Goal: Task Accomplishment & Management: Use online tool/utility

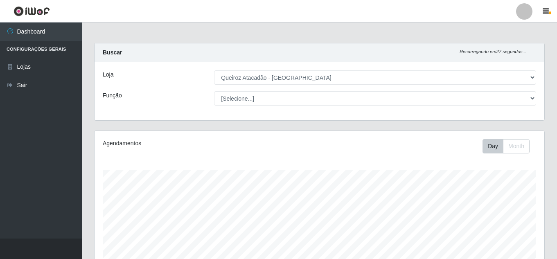
select select "225"
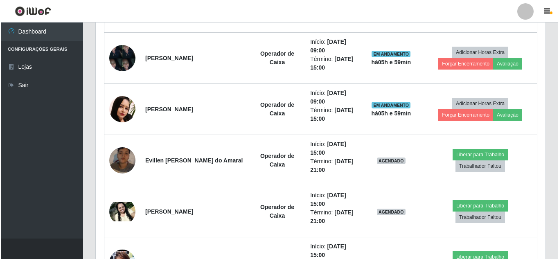
scroll to position [745, 0]
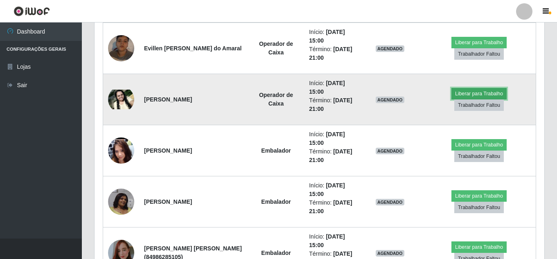
click at [495, 95] on button "Liberar para Trabalho" at bounding box center [478, 93] width 55 height 11
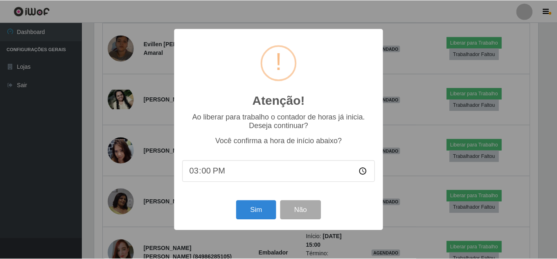
scroll to position [170, 446]
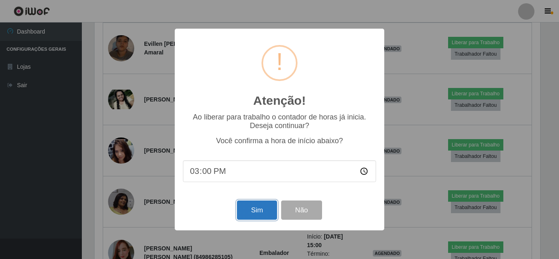
click at [248, 219] on button "Sim" at bounding box center [257, 210] width 40 height 19
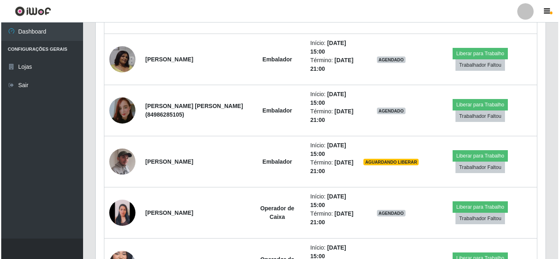
scroll to position [782, 0]
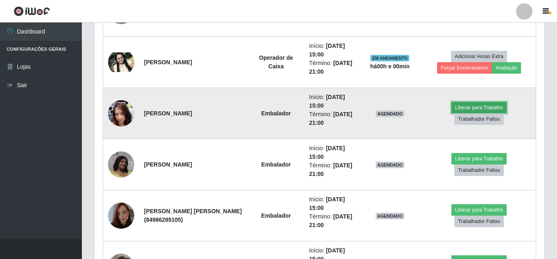
click at [496, 104] on button "Liberar para Trabalho" at bounding box center [478, 107] width 55 height 11
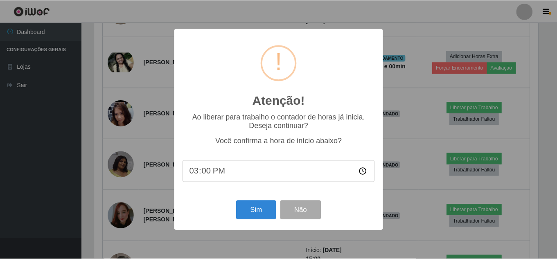
scroll to position [170, 446]
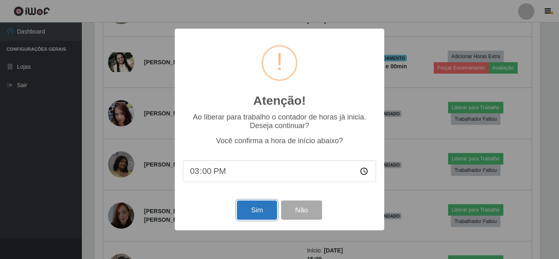
click at [254, 214] on button "Sim" at bounding box center [257, 210] width 40 height 19
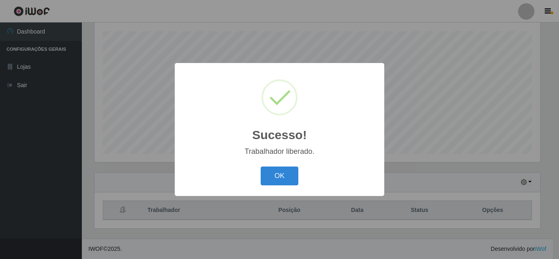
click at [261, 167] on button "OK" at bounding box center [280, 176] width 38 height 19
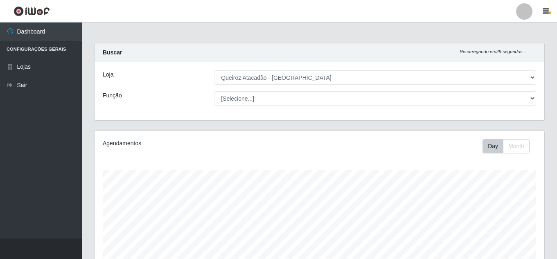
scroll to position [112, 0]
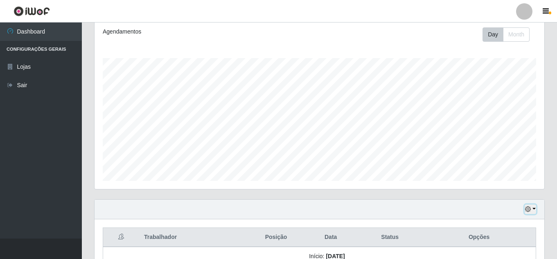
click at [530, 211] on icon "button" at bounding box center [528, 209] width 6 height 6
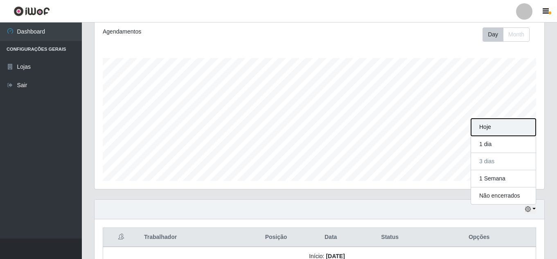
click at [483, 125] on button "Hoje" at bounding box center [503, 127] width 65 height 17
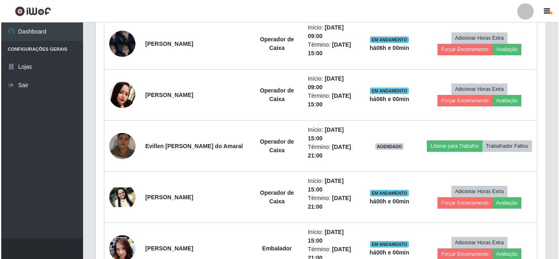
scroll to position [666, 0]
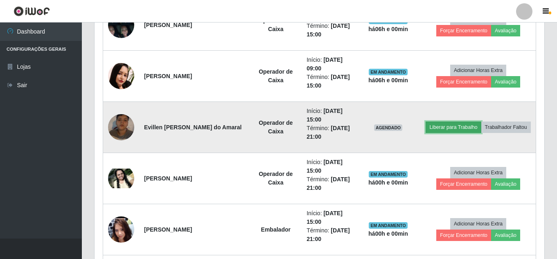
click at [470, 122] on button "Liberar para Trabalho" at bounding box center [453, 127] width 55 height 11
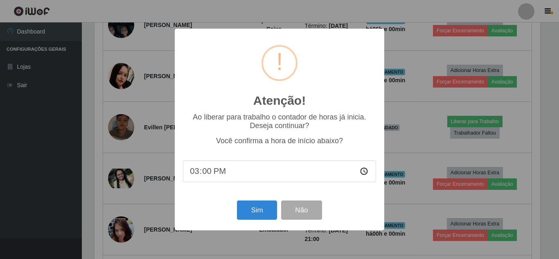
scroll to position [0, 0]
click at [255, 214] on button "Sim" at bounding box center [257, 210] width 40 height 19
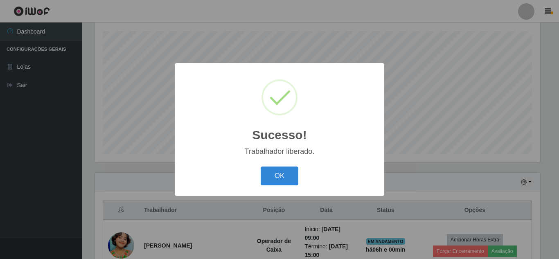
click at [261, 167] on button "OK" at bounding box center [280, 176] width 38 height 19
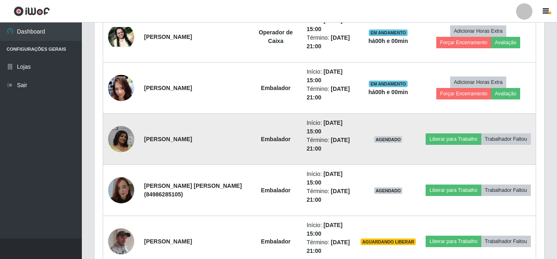
click at [469, 126] on td "Liberar para Trabalho Trabalhador Faltou" at bounding box center [478, 139] width 115 height 51
click at [471, 133] on button "Liberar para Trabalho" at bounding box center [453, 138] width 55 height 11
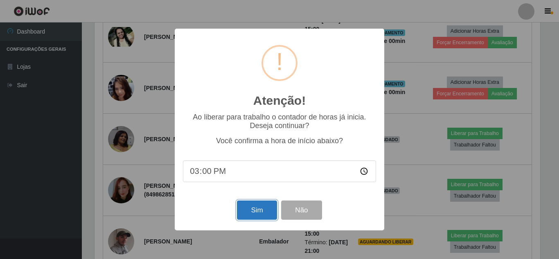
click at [258, 210] on button "Sim" at bounding box center [257, 210] width 40 height 19
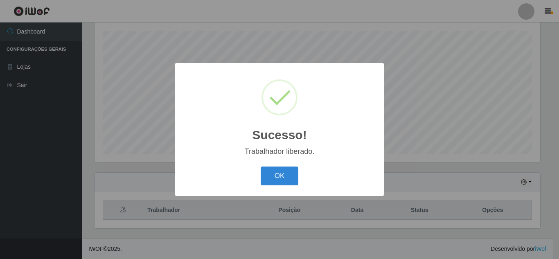
click at [261, 167] on button "OK" at bounding box center [280, 176] width 38 height 19
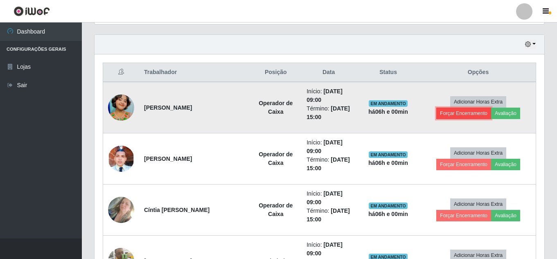
click at [458, 111] on button "Forçar Encerramento" at bounding box center [463, 113] width 55 height 11
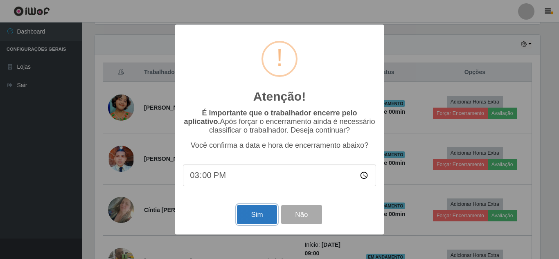
click at [266, 211] on button "Sim" at bounding box center [257, 214] width 40 height 19
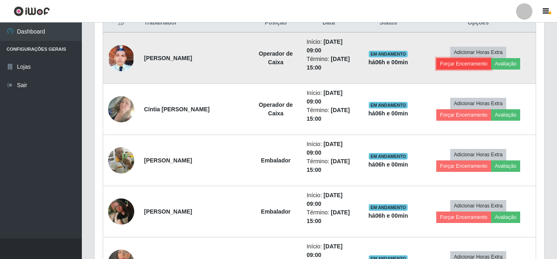
click at [468, 66] on button "Forçar Encerramento" at bounding box center [463, 63] width 55 height 11
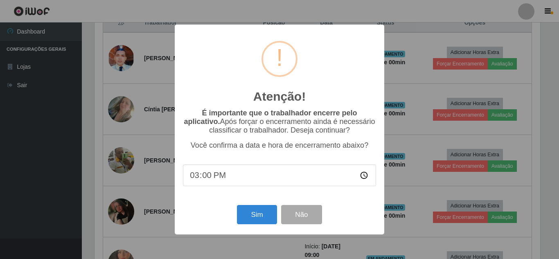
click at [264, 206] on div "Sim Não" at bounding box center [279, 214] width 193 height 23
click at [264, 210] on button "Sim" at bounding box center [257, 214] width 40 height 19
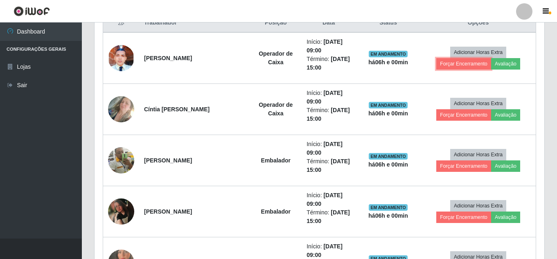
click at [436, 58] on button "Forçar Encerramento" at bounding box center [463, 63] width 55 height 11
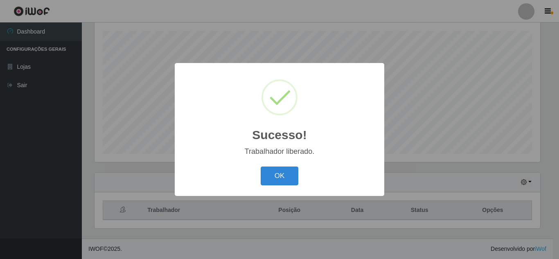
click at [261, 167] on button "OK" at bounding box center [280, 176] width 38 height 19
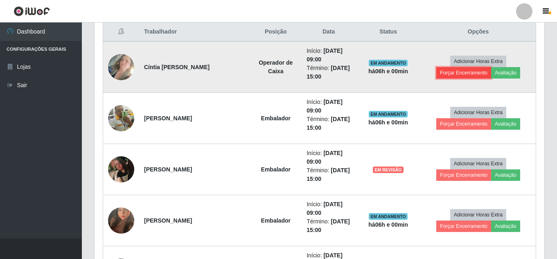
click at [466, 74] on button "Forçar Encerramento" at bounding box center [463, 72] width 55 height 11
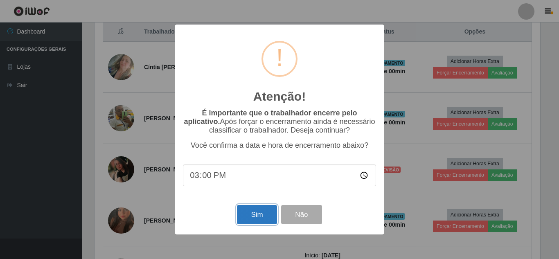
click at [268, 211] on button "Sim" at bounding box center [257, 214] width 40 height 19
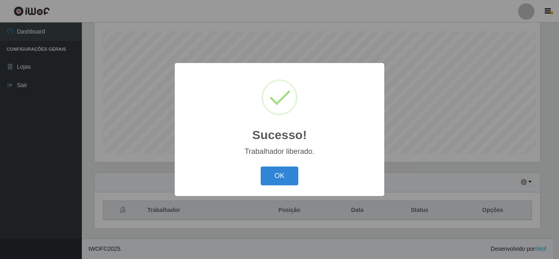
click at [261, 167] on button "OK" at bounding box center [280, 176] width 38 height 19
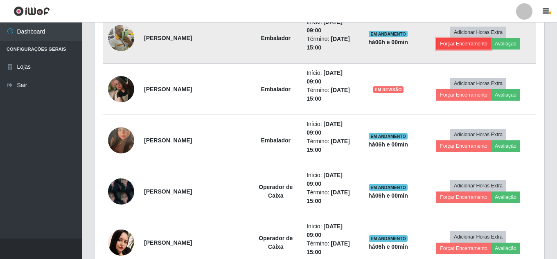
click at [474, 44] on button "Forçar Encerramento" at bounding box center [463, 43] width 55 height 11
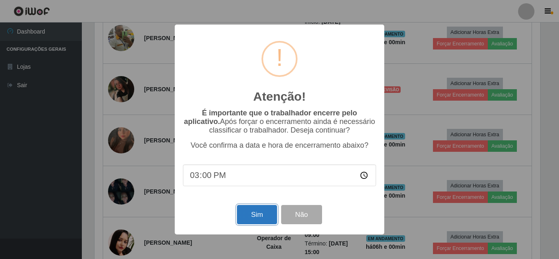
click at [257, 221] on button "Sim" at bounding box center [257, 214] width 40 height 19
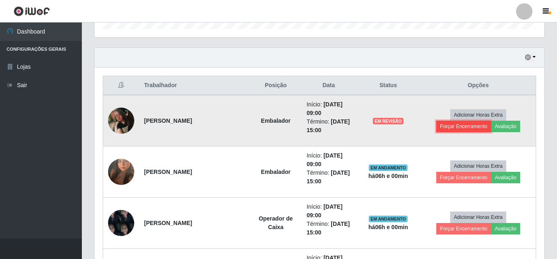
click at [451, 124] on button "Forçar Encerramento" at bounding box center [463, 126] width 55 height 11
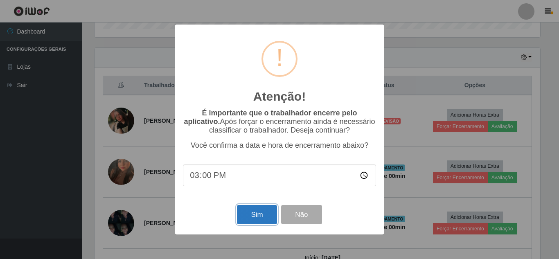
click at [259, 217] on button "Sim" at bounding box center [257, 214] width 40 height 19
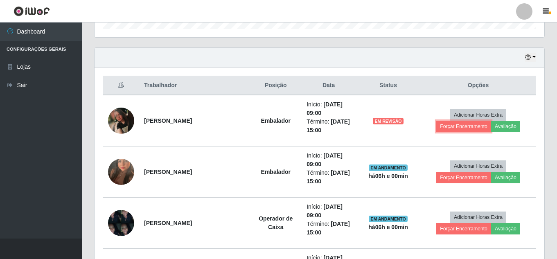
click at [436, 121] on button "Forçar Encerramento" at bounding box center [463, 126] width 55 height 11
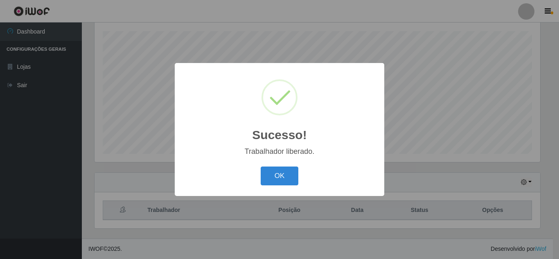
click at [261, 167] on button "OK" at bounding box center [280, 176] width 38 height 19
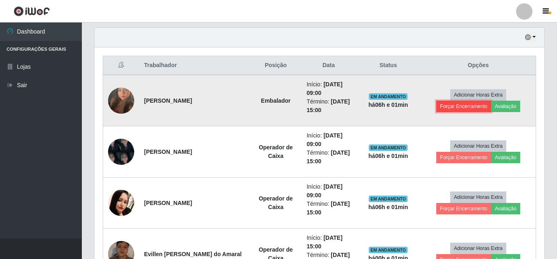
click at [457, 112] on button "Forçar Encerramento" at bounding box center [463, 106] width 55 height 11
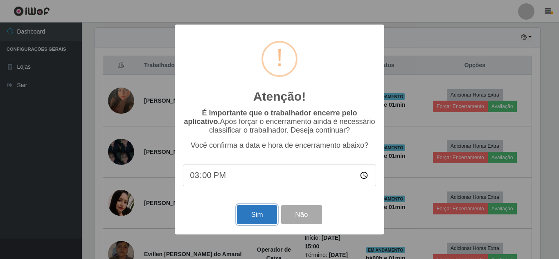
click at [263, 222] on button "Sim" at bounding box center [257, 214] width 40 height 19
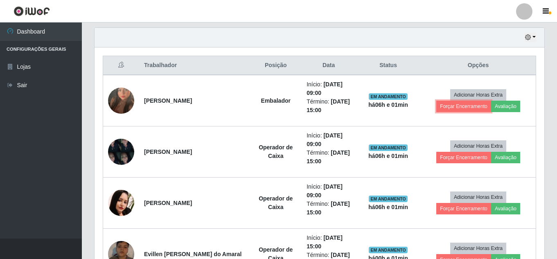
click at [436, 101] on button "Forçar Encerramento" at bounding box center [463, 106] width 55 height 11
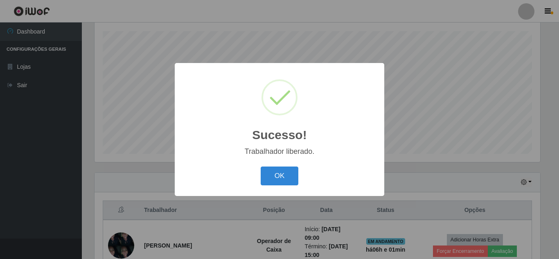
click at [261, 167] on button "OK" at bounding box center [280, 176] width 38 height 19
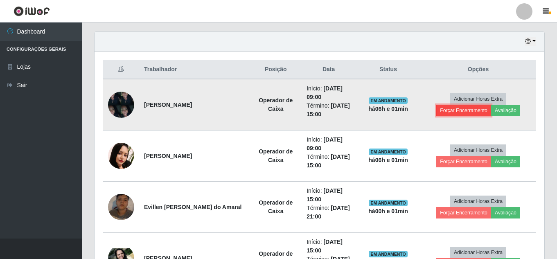
click at [446, 108] on button "Forçar Encerramento" at bounding box center [463, 110] width 55 height 11
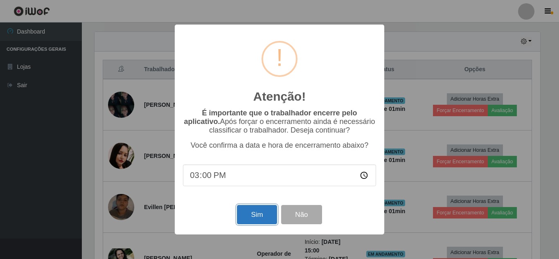
click at [253, 214] on button "Sim" at bounding box center [257, 214] width 40 height 19
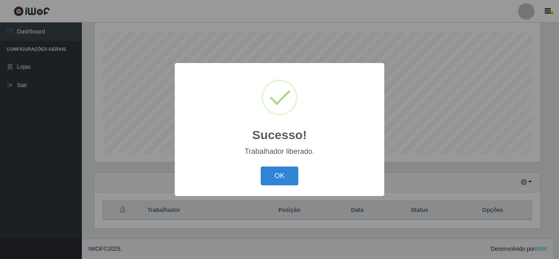
click at [261, 167] on button "OK" at bounding box center [280, 176] width 38 height 19
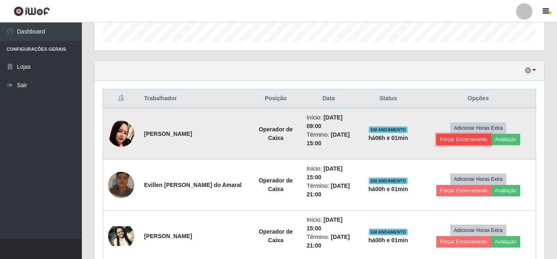
click at [472, 140] on button "Forçar Encerramento" at bounding box center [463, 139] width 55 height 11
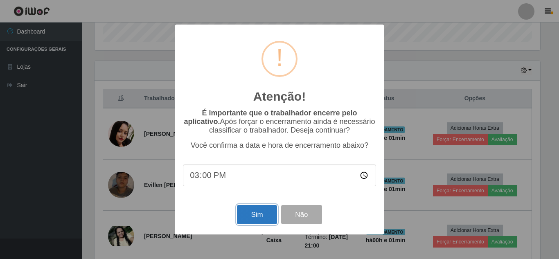
click at [258, 217] on button "Sim" at bounding box center [257, 214] width 40 height 19
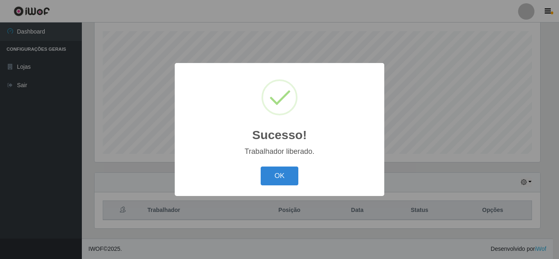
click at [261, 167] on button "OK" at bounding box center [280, 176] width 38 height 19
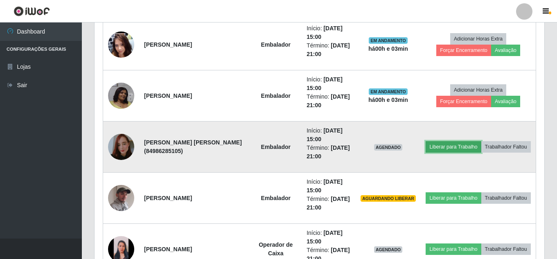
click at [465, 141] on button "Liberar para Trabalho" at bounding box center [453, 146] width 55 height 11
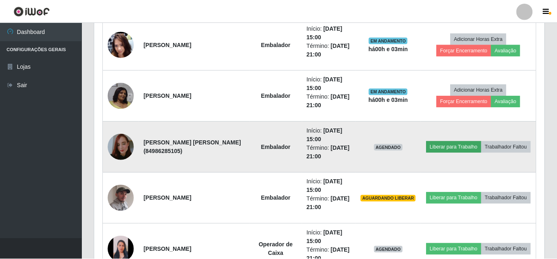
scroll to position [170, 446]
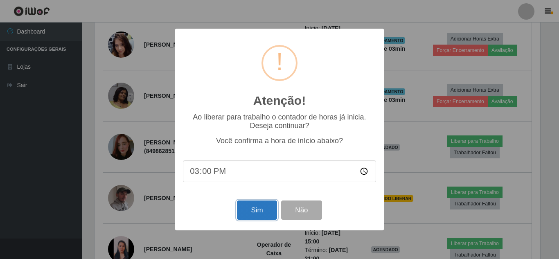
click at [255, 207] on button "Sim" at bounding box center [257, 210] width 40 height 19
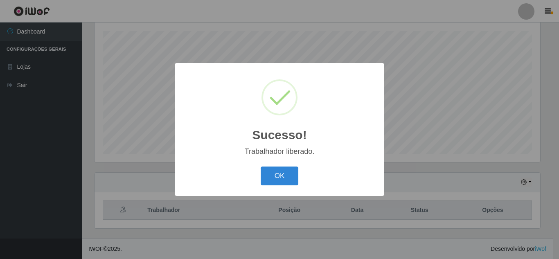
click at [261, 167] on button "OK" at bounding box center [280, 176] width 38 height 19
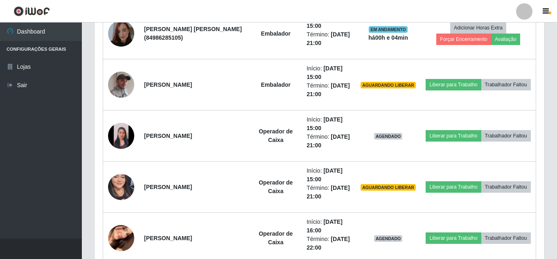
scroll to position [552, 0]
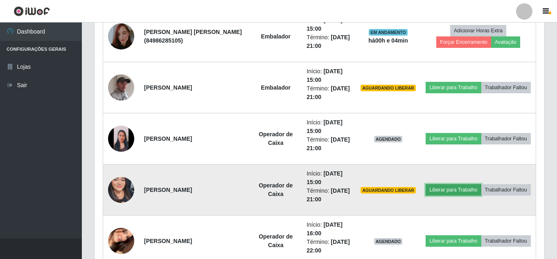
click at [477, 184] on button "Liberar para Trabalho" at bounding box center [453, 189] width 55 height 11
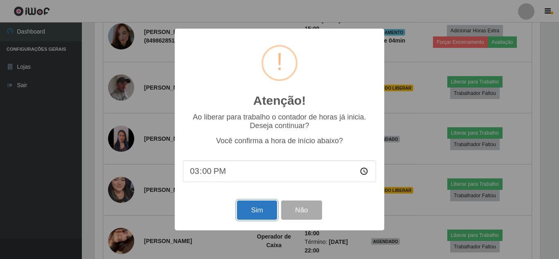
click at [257, 206] on button "Sim" at bounding box center [257, 210] width 40 height 19
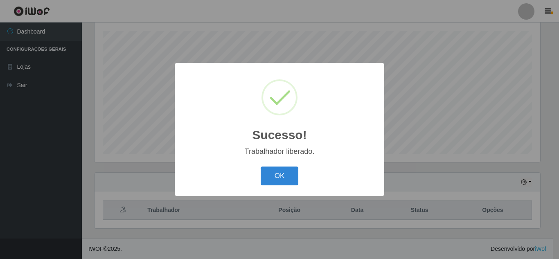
click at [261, 167] on button "OK" at bounding box center [280, 176] width 38 height 19
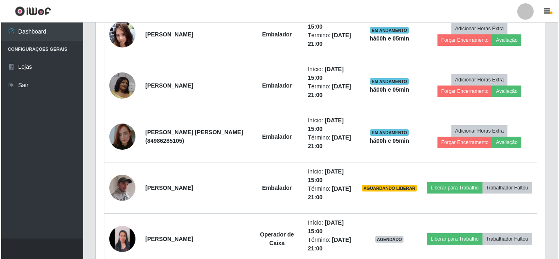
scroll to position [461, 0]
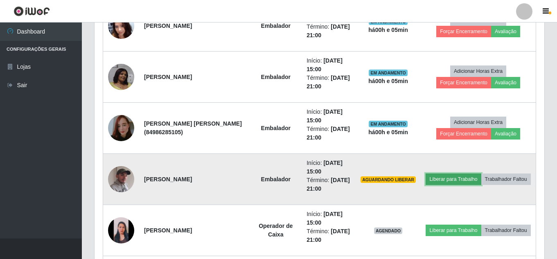
click at [481, 174] on button "Liberar para Trabalho" at bounding box center [453, 179] width 55 height 11
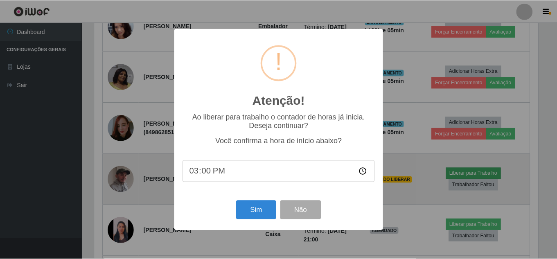
scroll to position [170, 446]
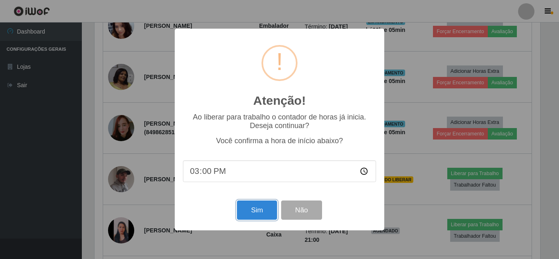
drag, startPoint x: 257, startPoint y: 208, endPoint x: 273, endPoint y: 178, distance: 33.1
click at [264, 198] on div "Atenção! × Ao liberar para trabalho o contador de horas já inicia. Deseja conti…" at bounding box center [280, 129] width 210 height 201
click at [237, 201] on button "Sim" at bounding box center [257, 210] width 40 height 19
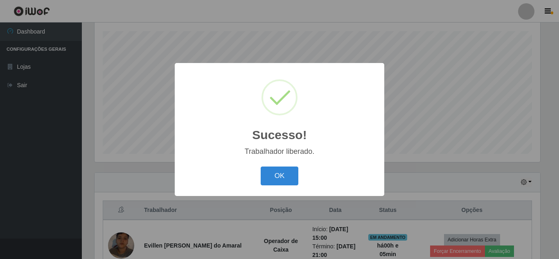
click at [261, 167] on button "OK" at bounding box center [280, 176] width 38 height 19
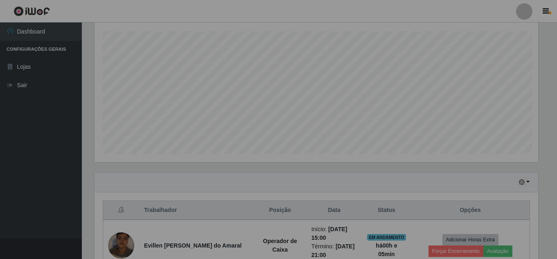
scroll to position [170, 450]
